Goal: Check status: Check status

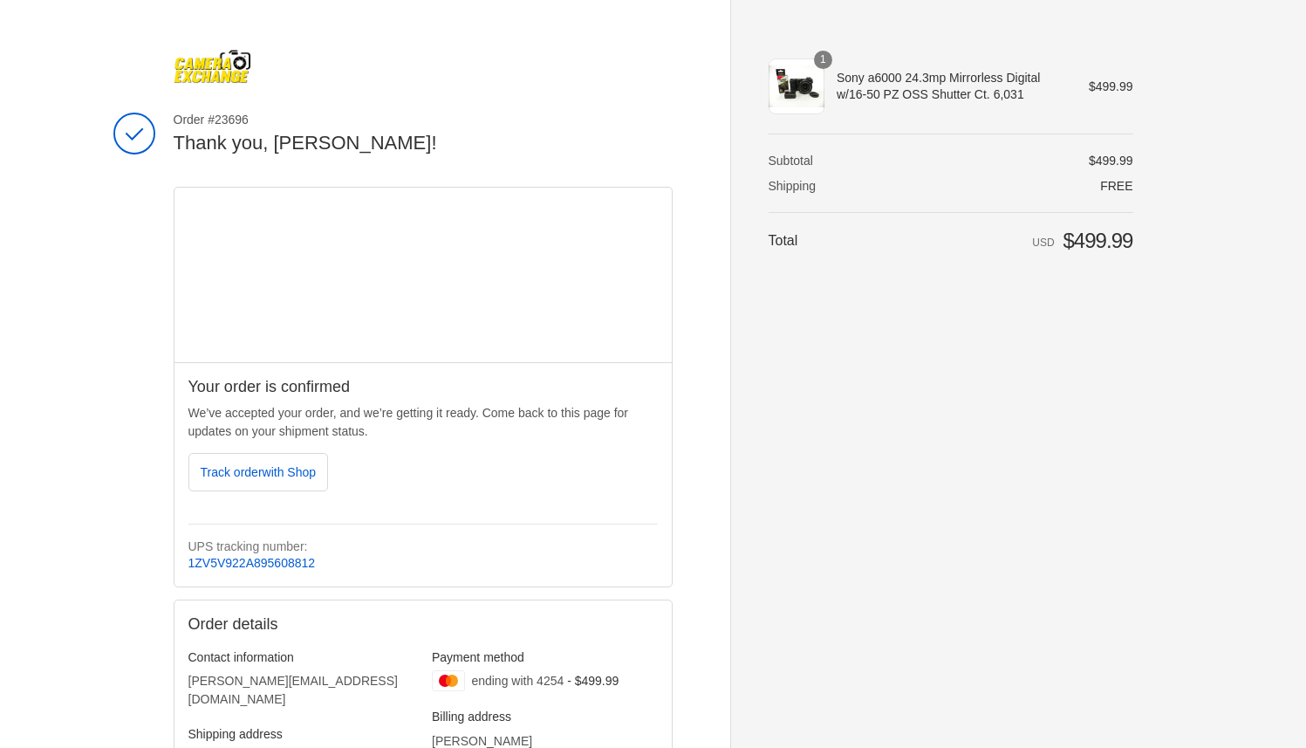
click at [817, 79] on div "1" at bounding box center [797, 86] width 56 height 56
click at [820, 58] on span "1" at bounding box center [823, 60] width 18 height 18
click at [797, 75] on div "1" at bounding box center [797, 86] width 56 height 56
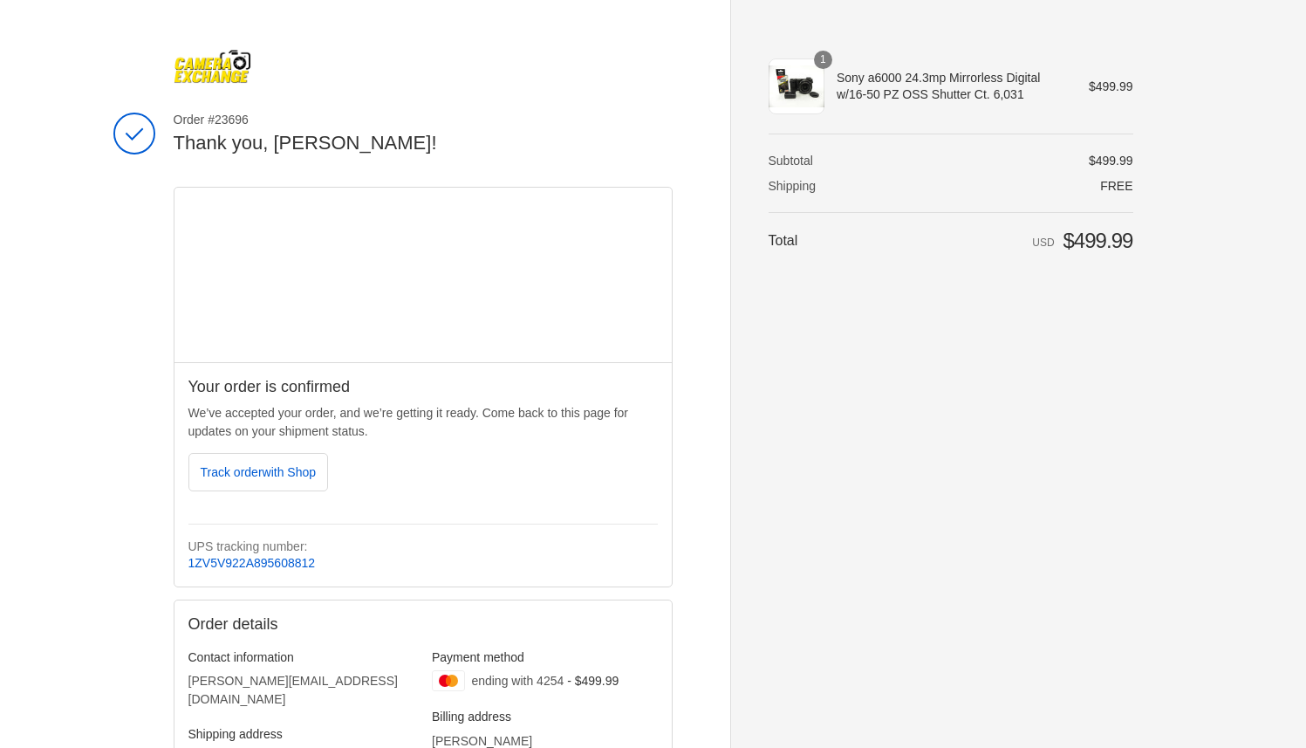
click at [797, 75] on div "1" at bounding box center [797, 86] width 56 height 56
